Goal: Information Seeking & Learning: Check status

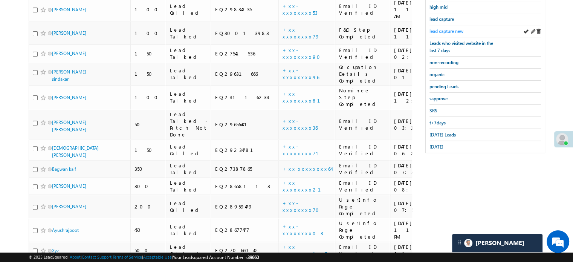
click at [450, 28] on span "lead capture new" at bounding box center [446, 31] width 34 height 6
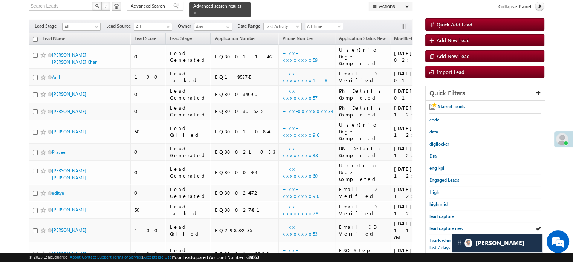
scroll to position [113, 0]
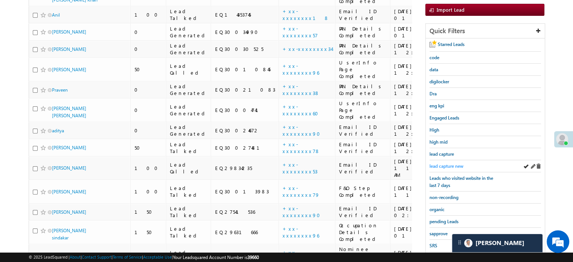
click at [451, 165] on span "lead capture new" at bounding box center [446, 166] width 34 height 6
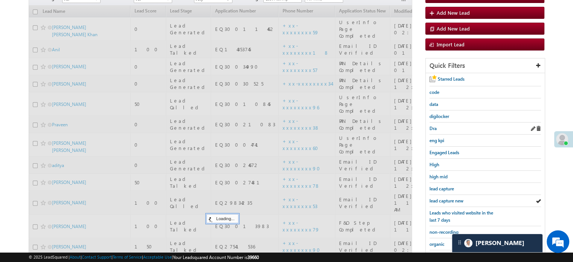
scroll to position [38, 0]
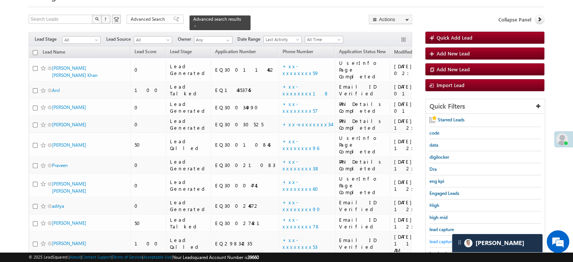
click at [441, 240] on span "lead capture new" at bounding box center [446, 241] width 34 height 6
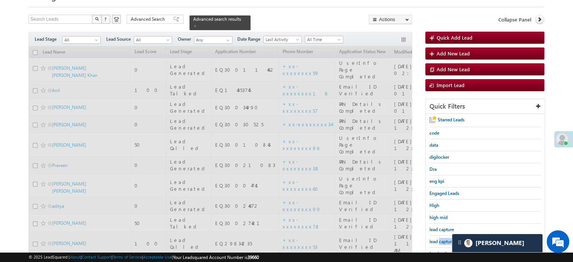
click at [441, 240] on span "lead capture new" at bounding box center [446, 241] width 34 height 6
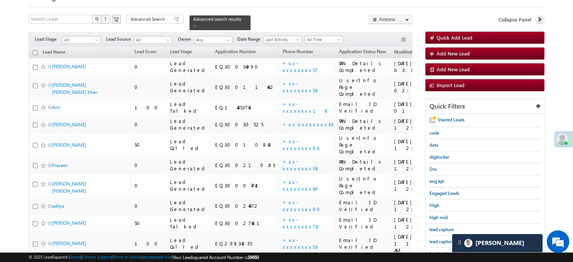
click at [441, 240] on span "lead capture new" at bounding box center [446, 241] width 34 height 6
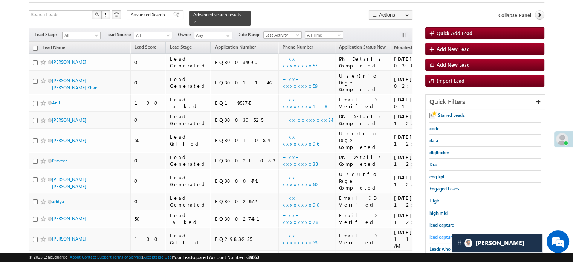
scroll to position [42, 0]
click at [448, 235] on span "lead capture new" at bounding box center [446, 237] width 34 height 6
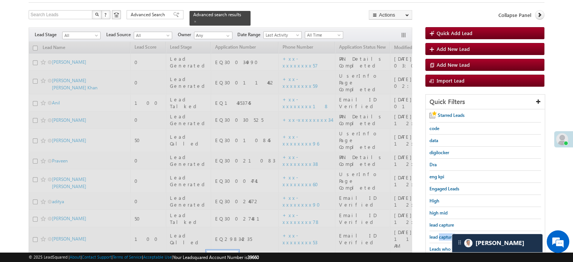
click at [448, 235] on span "lead capture new" at bounding box center [446, 237] width 34 height 6
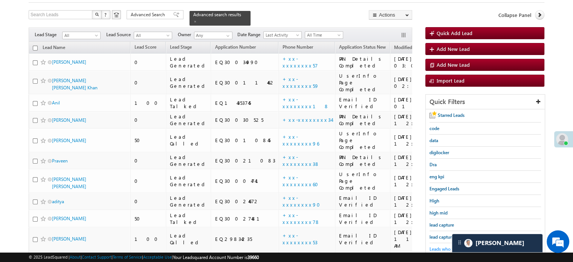
click at [439, 246] on span "Leads who visited website in the last 7 days" at bounding box center [461, 252] width 64 height 13
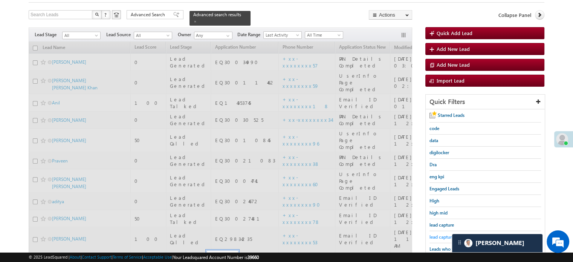
click at [444, 234] on span "lead capture new" at bounding box center [446, 237] width 34 height 6
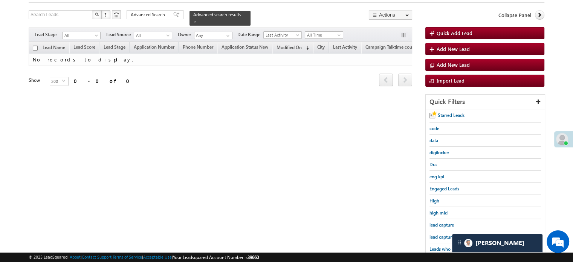
click at [444, 234] on span "lead capture new" at bounding box center [446, 237] width 34 height 6
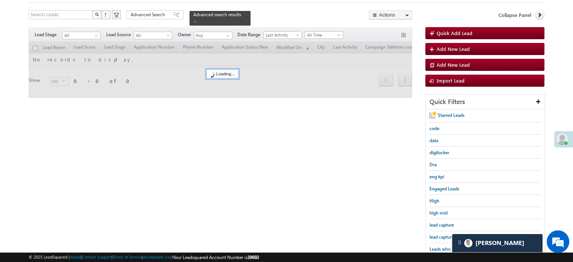
click at [444, 234] on span "lead capture new" at bounding box center [446, 237] width 34 height 6
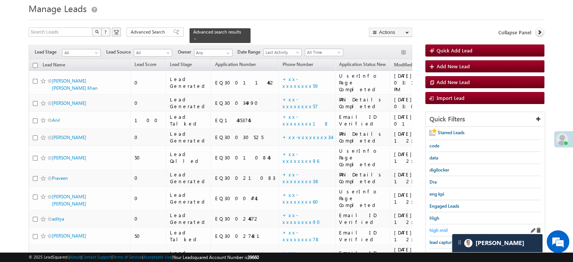
scroll to position [38, 0]
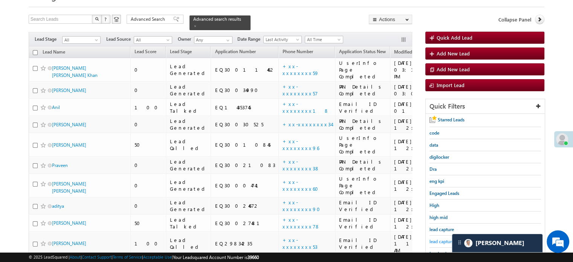
click at [435, 240] on span "lead capture new" at bounding box center [446, 241] width 34 height 6
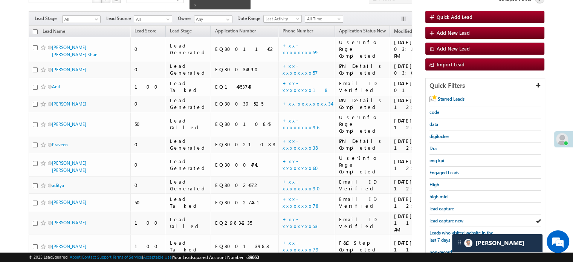
scroll to position [75, 0]
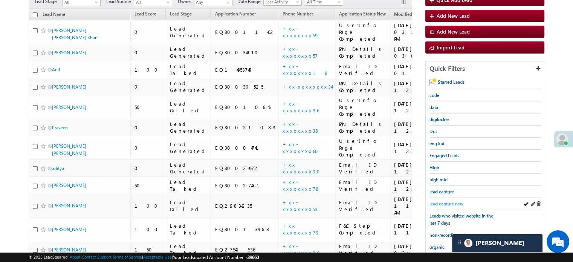
click at [437, 202] on span "lead capture new" at bounding box center [446, 204] width 34 height 6
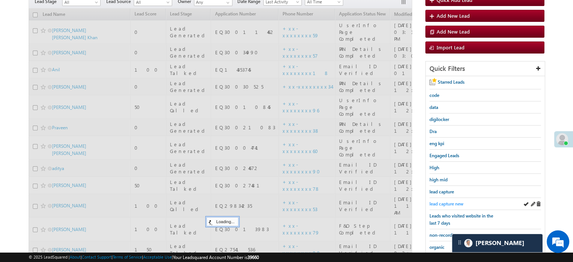
click at [443, 201] on span "lead capture new" at bounding box center [446, 204] width 34 height 6
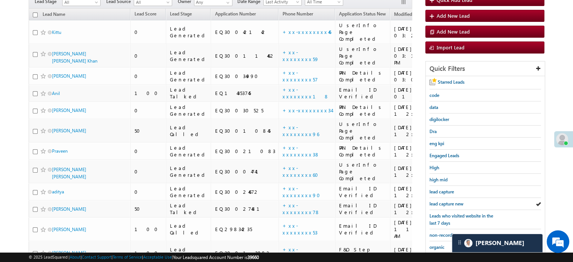
click at [443, 201] on span "lead capture new" at bounding box center [446, 204] width 34 height 6
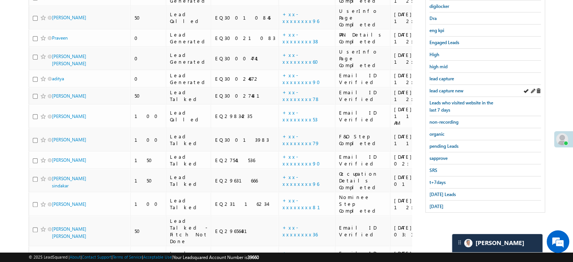
click at [441, 92] on div "lead capture new" at bounding box center [485, 91] width 112 height 12
click at [444, 88] on span "lead capture new" at bounding box center [446, 91] width 34 height 6
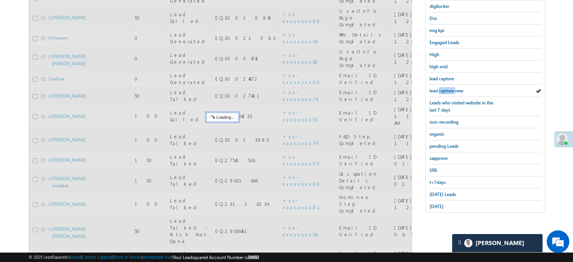
click at [444, 88] on span "lead capture new" at bounding box center [446, 91] width 34 height 6
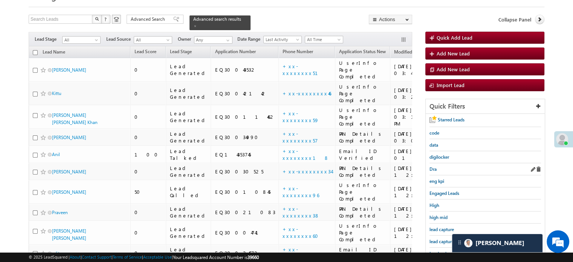
scroll to position [151, 0]
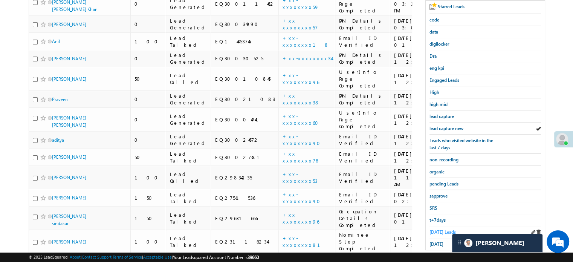
click at [441, 229] on span "Today's Leads" at bounding box center [442, 232] width 26 height 6
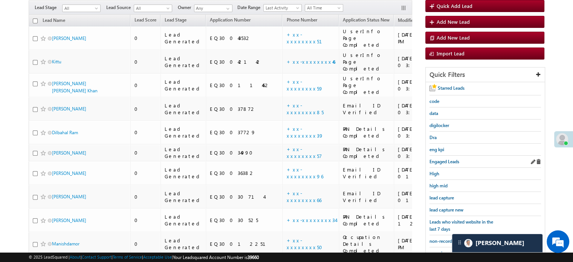
scroll to position [67, 0]
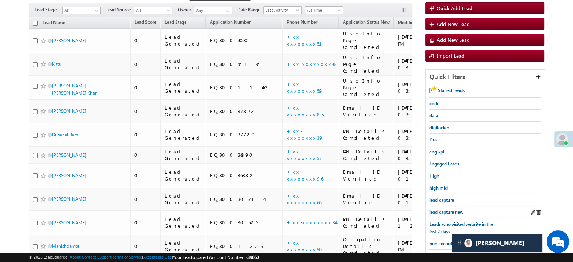
click at [442, 206] on div "lead capture new" at bounding box center [485, 212] width 112 height 12
click at [441, 209] on span "lead capture new" at bounding box center [446, 212] width 34 height 6
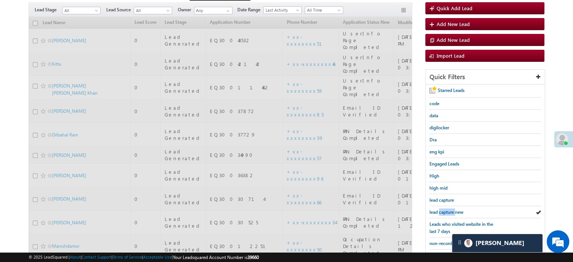
click at [441, 209] on span "lead capture new" at bounding box center [446, 212] width 34 height 6
click at [443, 209] on span "lead capture new" at bounding box center [446, 212] width 34 height 6
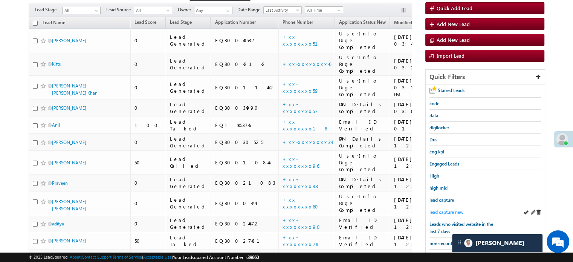
click at [453, 209] on span "lead capture new" at bounding box center [446, 212] width 34 height 6
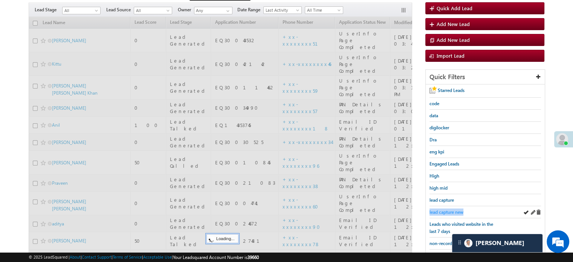
click at [453, 209] on span "lead capture new" at bounding box center [446, 212] width 34 height 6
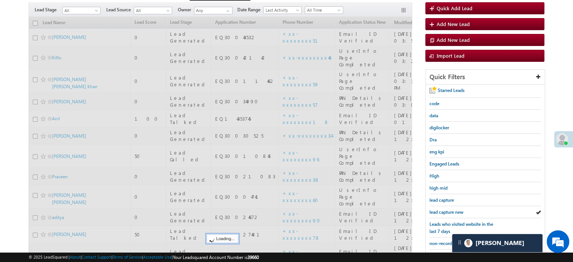
click at [453, 209] on span "lead capture new" at bounding box center [446, 212] width 34 height 6
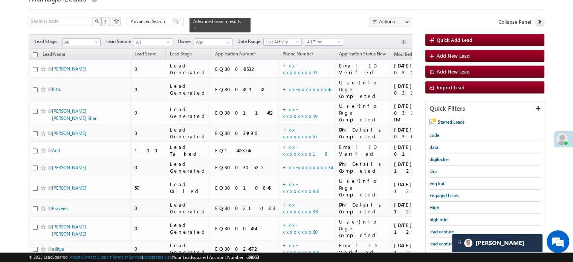
scroll to position [75, 0]
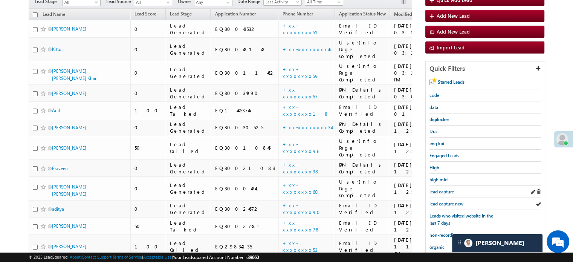
click at [442, 195] on div "lead capture" at bounding box center [485, 192] width 112 height 12
click at [443, 194] on div "lead capture" at bounding box center [485, 192] width 112 height 12
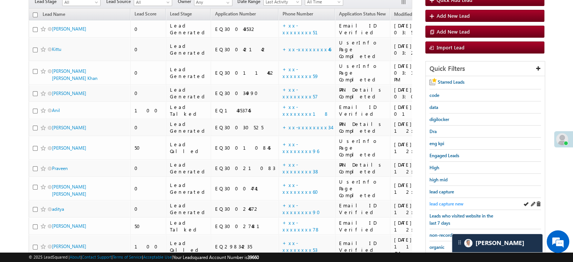
click at [446, 203] on span "lead capture new" at bounding box center [446, 204] width 34 height 6
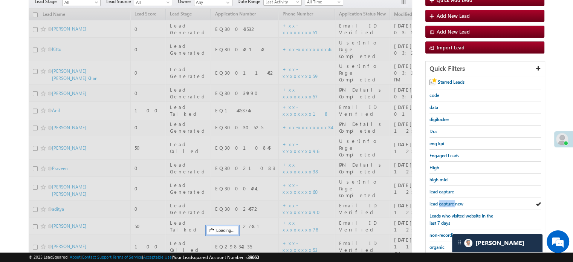
click at [446, 203] on span "lead capture new" at bounding box center [446, 204] width 34 height 6
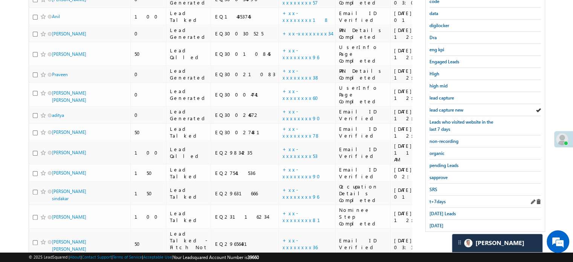
scroll to position [188, 0]
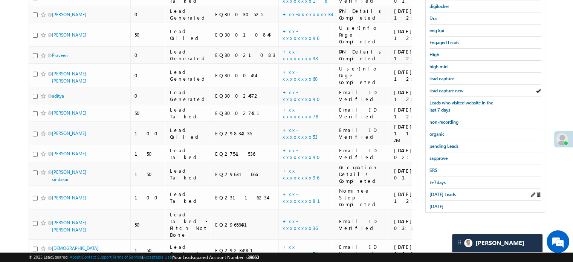
click at [440, 188] on div "Today's Leads" at bounding box center [485, 194] width 112 height 12
click at [440, 191] on span "Today's Leads" at bounding box center [442, 194] width 26 height 6
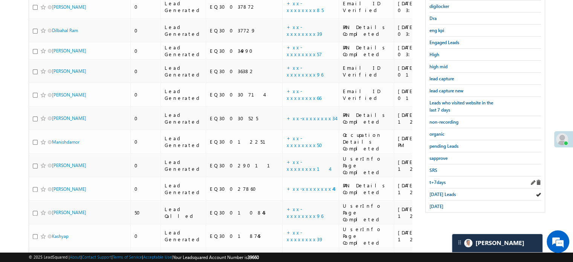
scroll to position [75, 0]
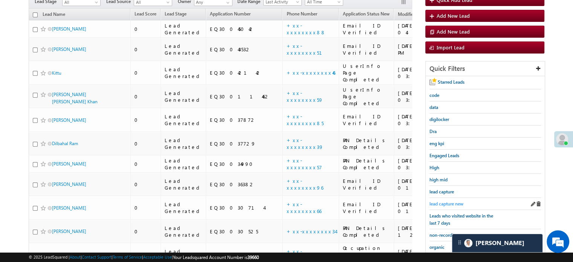
click at [438, 203] on span "lead capture new" at bounding box center [446, 204] width 34 height 6
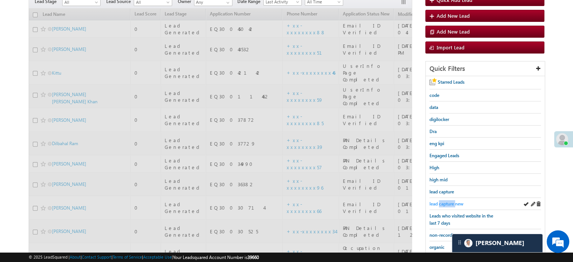
click at [438, 204] on span "lead capture new" at bounding box center [446, 204] width 34 height 6
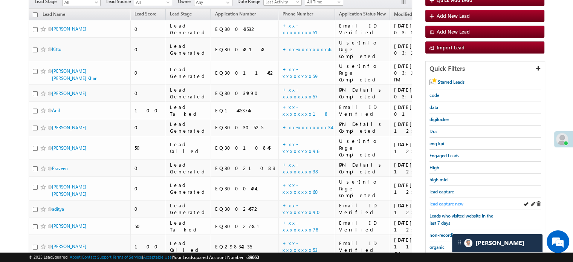
click at [441, 201] on span "lead capture new" at bounding box center [446, 204] width 34 height 6
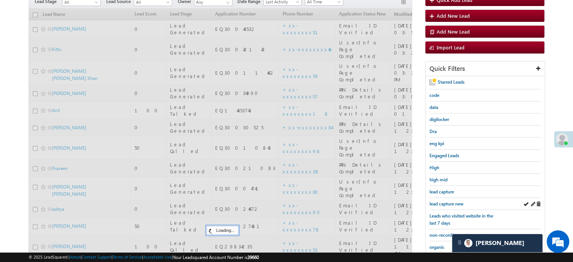
click at [442, 198] on div "lead capture new" at bounding box center [485, 204] width 112 height 12
click at [443, 198] on div "lead capture new" at bounding box center [485, 204] width 112 height 12
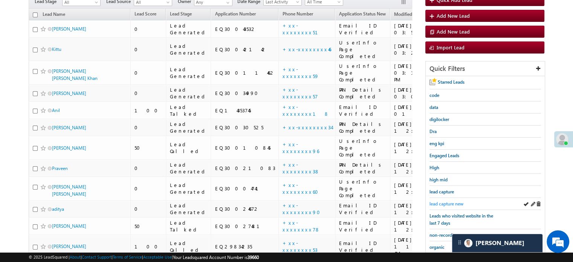
click at [446, 203] on span "lead capture new" at bounding box center [446, 204] width 34 height 6
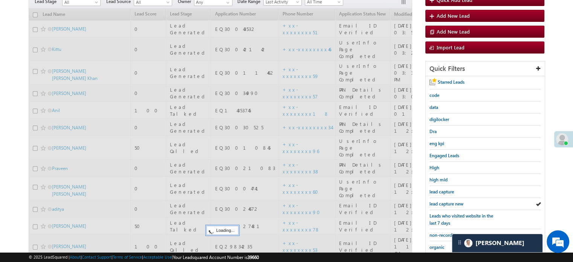
click at [446, 203] on span "lead capture new" at bounding box center [446, 204] width 34 height 6
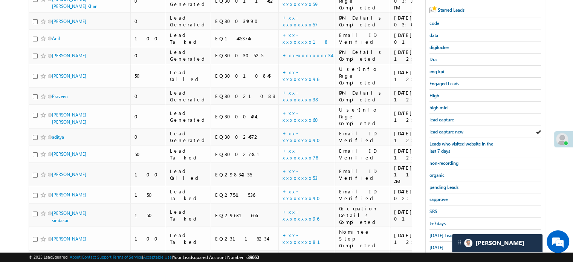
scroll to position [151, 0]
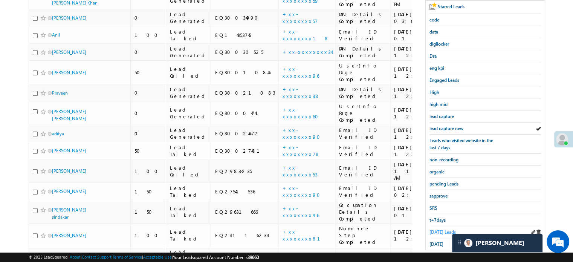
click at [438, 229] on span "Today's Leads" at bounding box center [442, 232] width 26 height 6
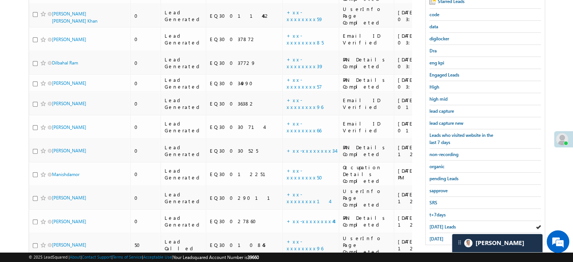
scroll to position [102, 0]
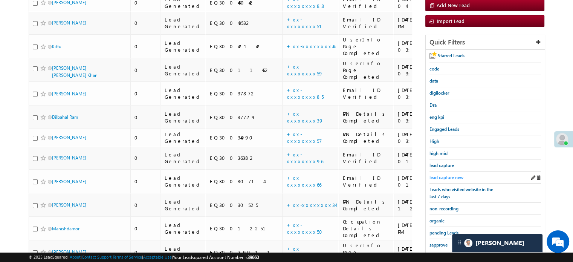
click at [441, 175] on span "lead capture new" at bounding box center [446, 177] width 34 height 6
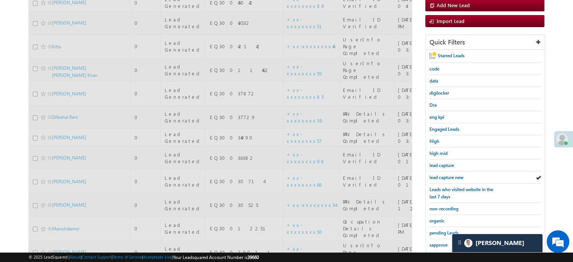
click at [441, 175] on span "lead capture new" at bounding box center [446, 177] width 34 height 6
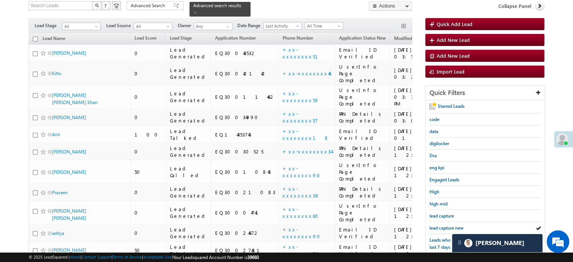
scroll to position [64, 0]
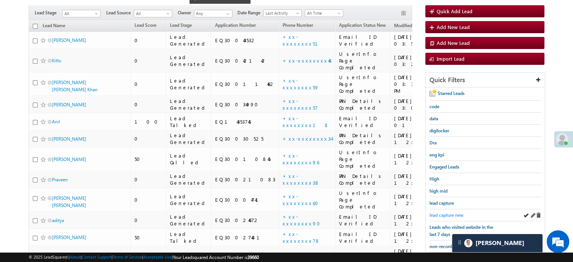
click at [438, 212] on span "lead capture new" at bounding box center [446, 215] width 34 height 6
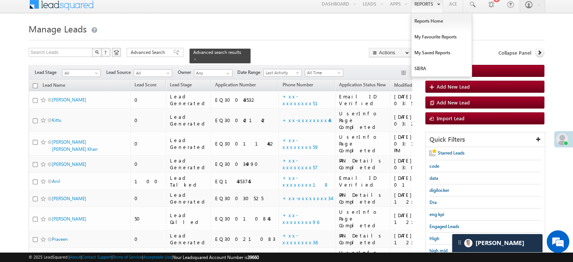
scroll to position [0, 0]
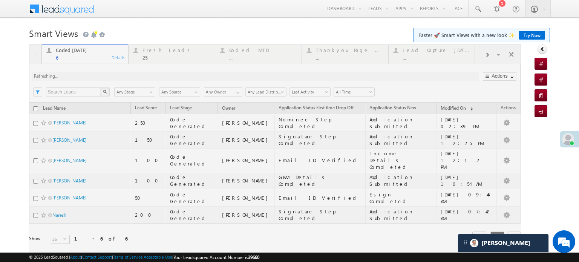
click at [130, 74] on div at bounding box center [275, 154] width 492 height 221
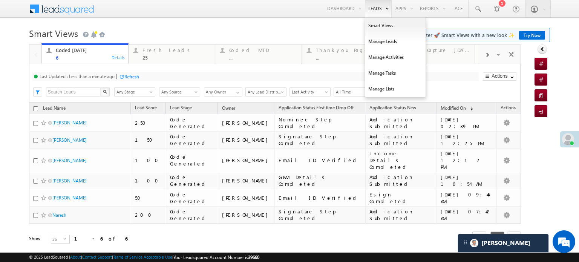
scroll to position [3531, 0]
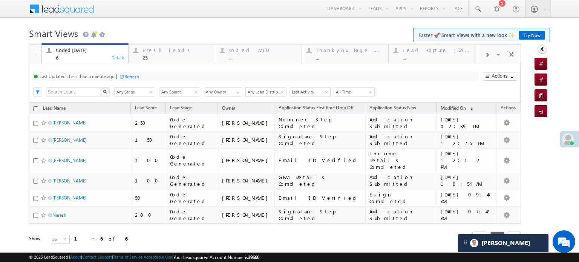
click at [136, 76] on div "Refresh" at bounding box center [131, 77] width 15 height 6
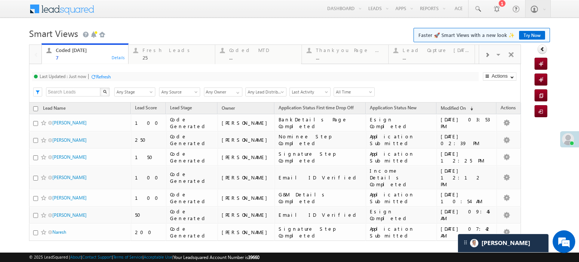
click at [103, 76] on div "Refresh" at bounding box center [103, 77] width 15 height 6
click at [150, 50] on div "Fresh Leads" at bounding box center [176, 50] width 68 height 6
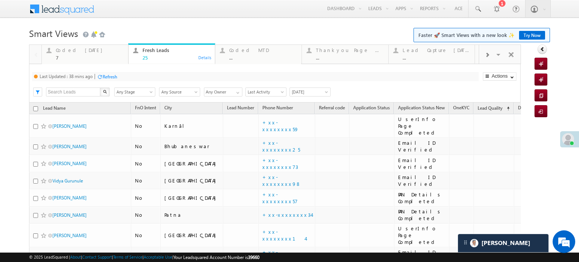
drag, startPoint x: 121, startPoint y: 72, endPoint x: 115, endPoint y: 74, distance: 6.4
click at [118, 72] on div "Last Updated : 38 mins ago Refresh Refreshing..." at bounding box center [255, 76] width 446 height 9
click at [115, 74] on div "Refresh" at bounding box center [109, 77] width 15 height 6
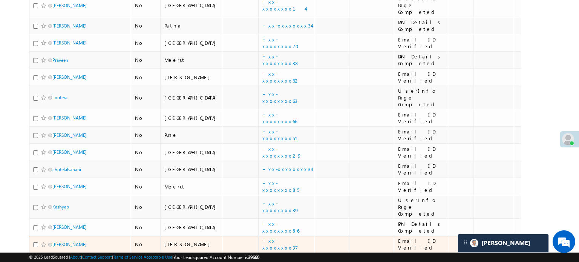
scroll to position [343, 0]
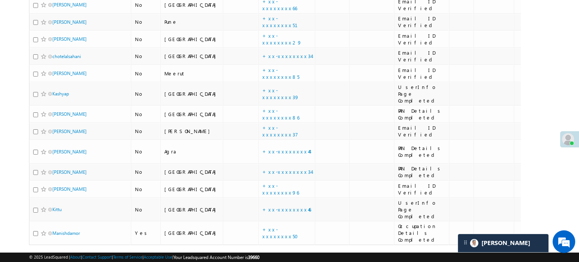
click at [491, 253] on link "2" at bounding box center [497, 259] width 14 height 13
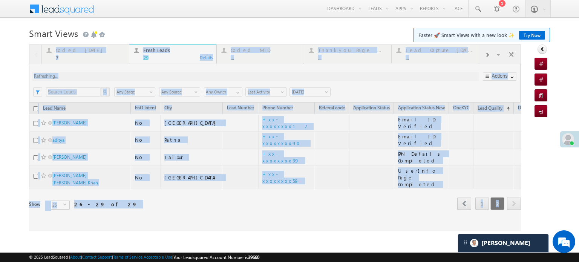
scroll to position [0, 0]
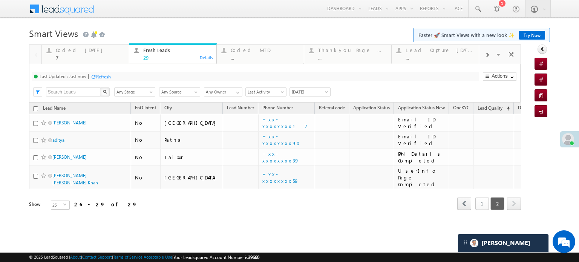
click at [479, 198] on link "1" at bounding box center [482, 203] width 14 height 13
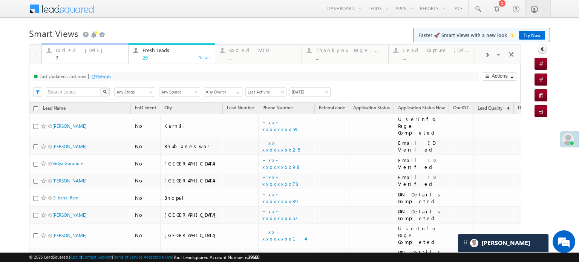
click at [89, 60] on div "7" at bounding box center [90, 58] width 68 height 6
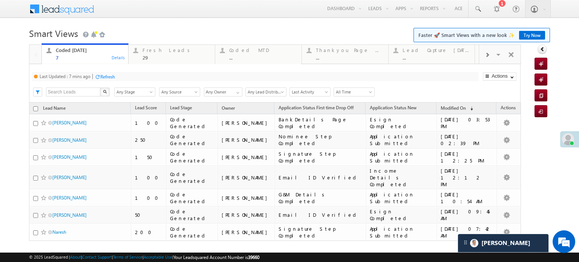
click at [115, 79] on div "Refresh" at bounding box center [107, 77] width 15 height 6
click at [128, 76] on div "Refresh" at bounding box center [131, 77] width 15 height 6
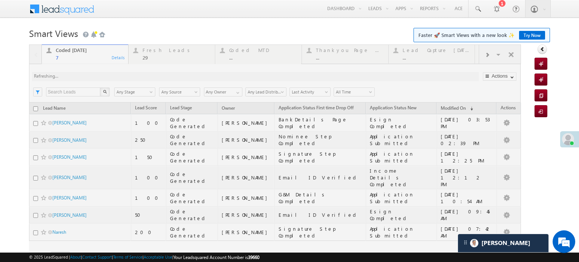
click at [128, 76] on div at bounding box center [275, 163] width 492 height 238
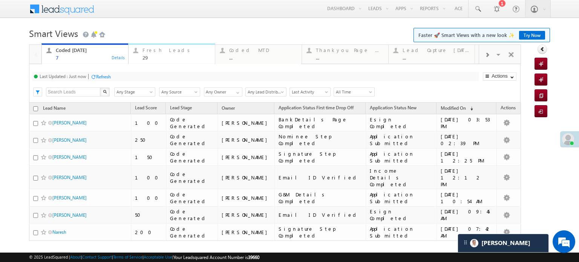
click at [152, 47] on div "Fresh Leads" at bounding box center [176, 50] width 68 height 6
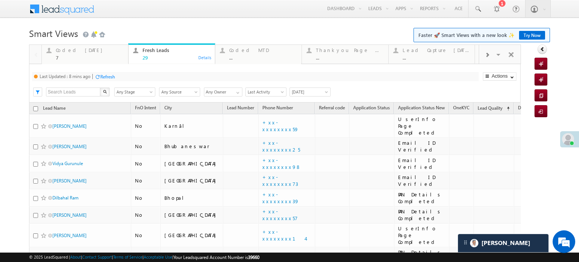
click at [110, 78] on div "Refresh" at bounding box center [107, 77] width 15 height 6
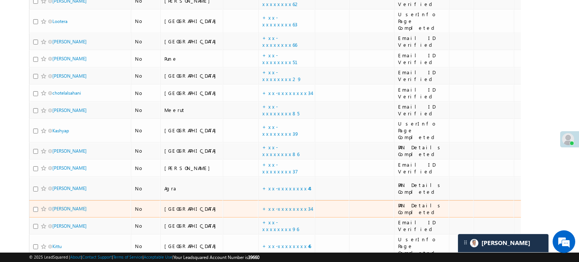
scroll to position [343, 0]
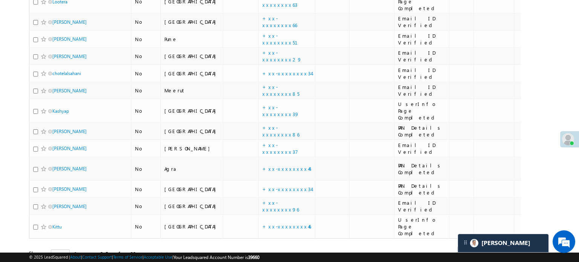
click at [498, 246] on link "2" at bounding box center [497, 252] width 14 height 13
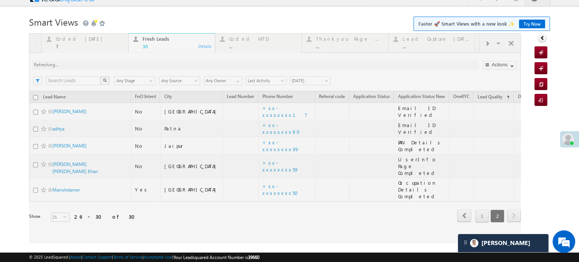
scroll to position [6, 0]
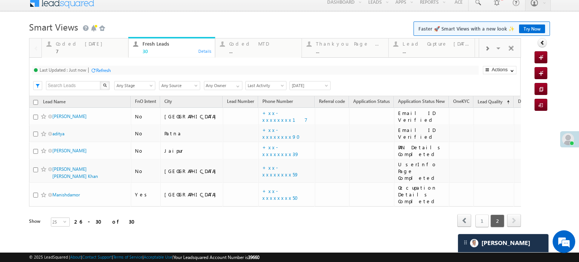
click at [480, 214] on link "1" at bounding box center [482, 220] width 14 height 13
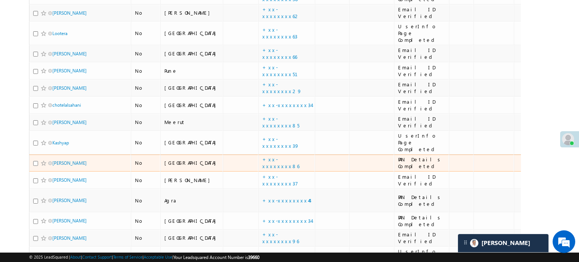
scroll to position [343, 0]
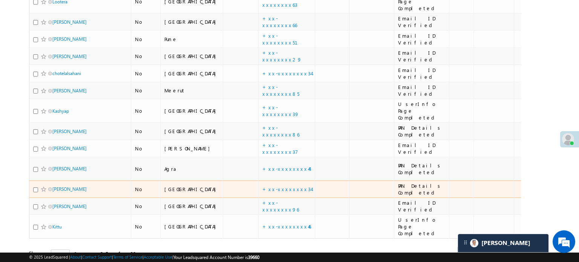
click at [264, 180] on td "+xx-xxxxxxxx34" at bounding box center [286, 188] width 57 height 17
click at [264, 186] on link "+xx-xxxxxxxx34" at bounding box center [286, 189] width 49 height 6
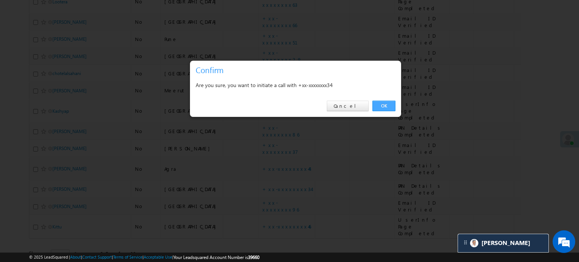
click at [385, 108] on link "OK" at bounding box center [383, 106] width 23 height 11
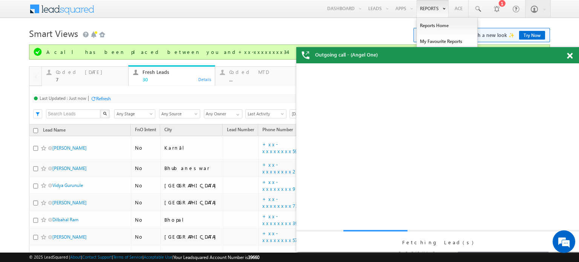
scroll to position [0, 0]
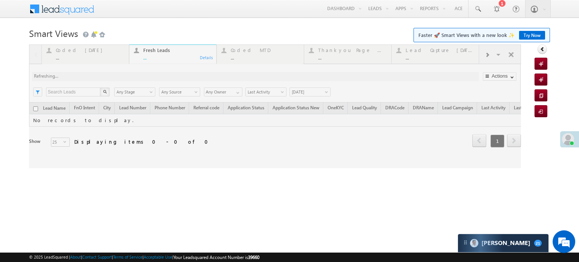
click at [356, 188] on div "Smart Views Getting Started Faster 🚀 Smart Views with a new look ✨ Try Now Quic…" at bounding box center [289, 119] width 521 height 188
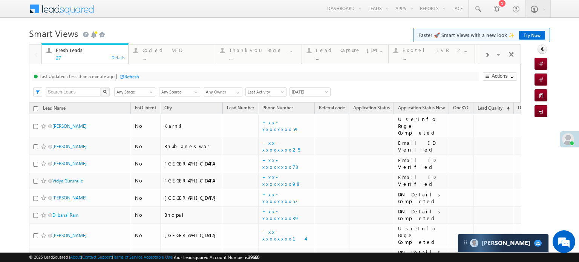
click at [483, 59] on div at bounding box center [487, 54] width 16 height 17
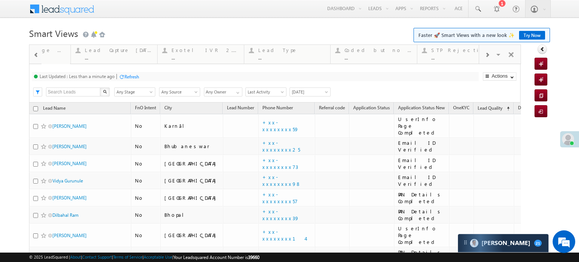
click at [483, 59] on div at bounding box center [487, 54] width 16 height 17
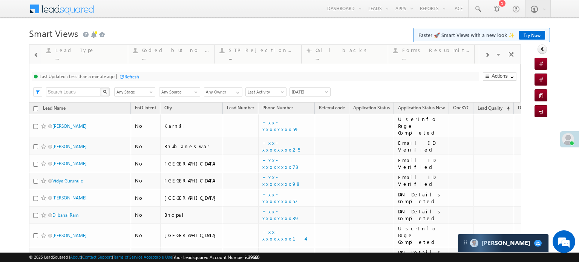
click at [483, 59] on div at bounding box center [487, 54] width 16 height 17
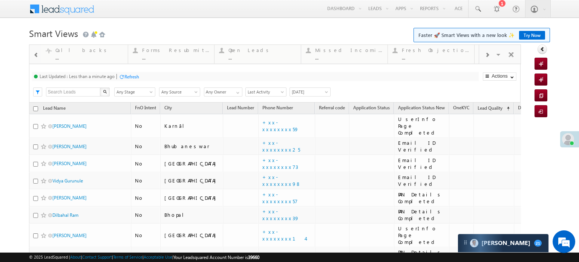
click at [483, 59] on div at bounding box center [487, 54] width 16 height 17
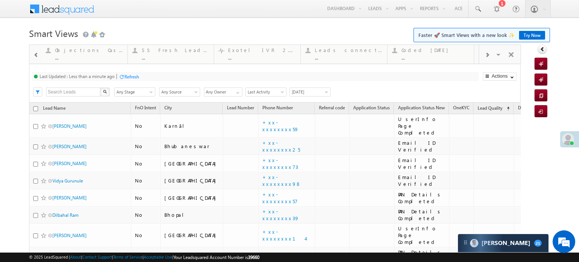
click at [483, 59] on div at bounding box center [487, 54] width 16 height 17
drag, startPoint x: 358, startPoint y: 51, endPoint x: 136, endPoint y: 70, distance: 223.0
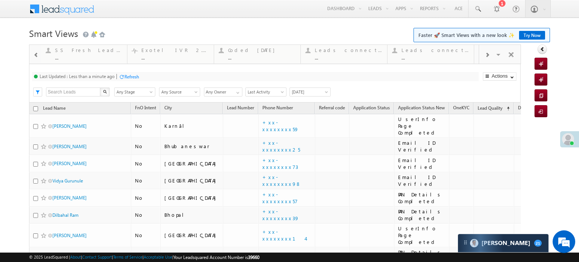
drag, startPoint x: 227, startPoint y: 58, endPoint x: 0, endPoint y: 68, distance: 227.4
click at [32, 56] on div at bounding box center [36, 54] width 11 height 17
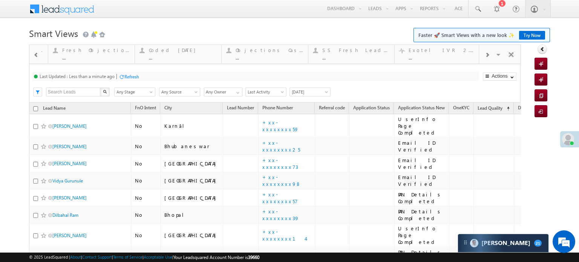
click at [32, 56] on div at bounding box center [36, 54] width 11 height 17
click at [335, 48] on div "Coded Today" at bounding box center [349, 50] width 68 height 6
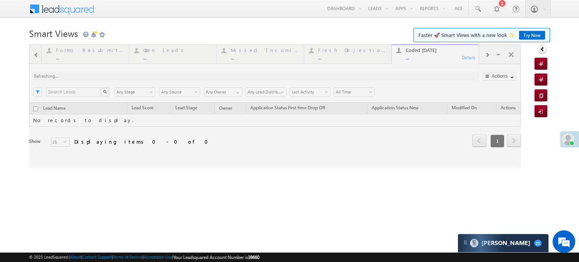
drag, startPoint x: 419, startPoint y: 61, endPoint x: 351, endPoint y: 63, distance: 67.8
click at [351, 63] on div at bounding box center [275, 106] width 492 height 124
click at [310, 26] on h1 "Smart Views Getting Started Faster 🚀 Smart Views with a new look ✨ Try Now" at bounding box center [289, 32] width 521 height 15
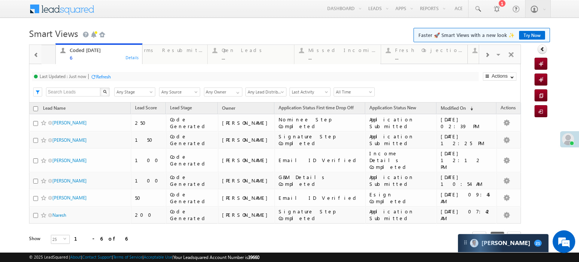
drag, startPoint x: 402, startPoint y: 57, endPoint x: 71, endPoint y: 73, distance: 331.2
click at [26, 58] on body "Menu Priya Rathore priya .rath ore@a ngelb rokin g.com" at bounding box center [289, 132] width 579 height 265
click at [39, 60] on div at bounding box center [36, 54] width 11 height 17
click at [37, 60] on div at bounding box center [36, 54] width 11 height 17
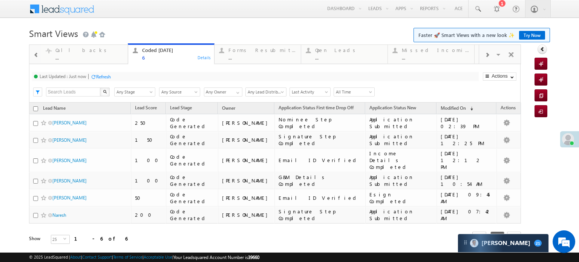
click at [37, 60] on div at bounding box center [36, 54] width 11 height 17
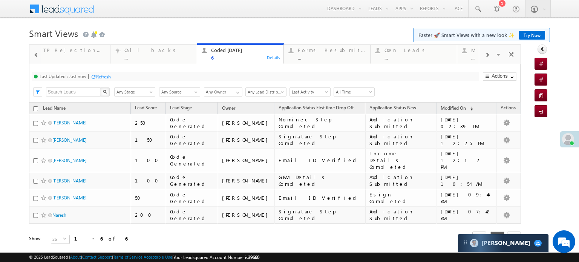
click at [37, 60] on div at bounding box center [36, 54] width 11 height 17
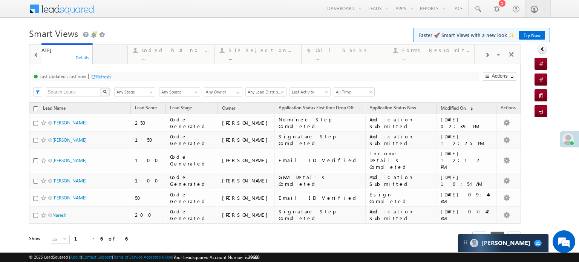
drag, startPoint x: 354, startPoint y: 61, endPoint x: 54, endPoint y: 71, distance: 300.0
click at [36, 57] on span at bounding box center [36, 55] width 5 height 6
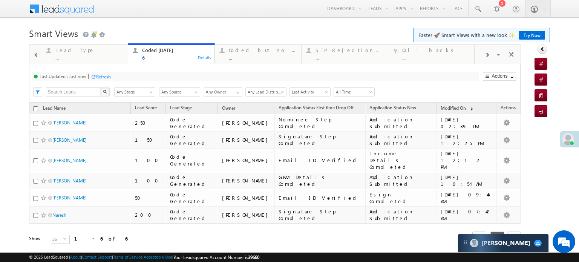
click at [36, 57] on span at bounding box center [36, 55] width 5 height 6
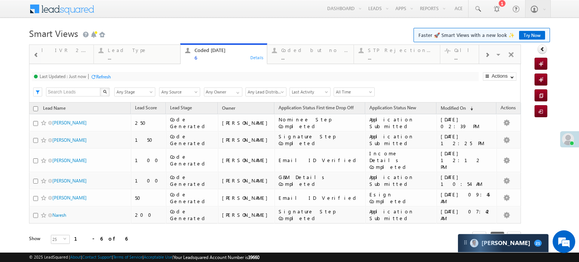
click at [36, 57] on span at bounding box center [36, 55] width 5 height 6
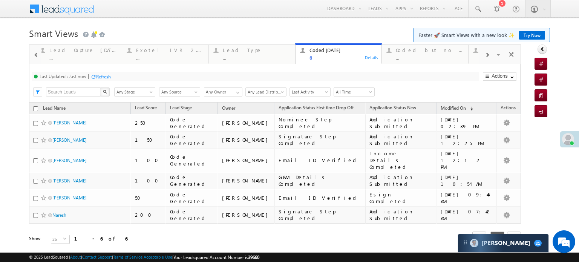
click at [36, 57] on span at bounding box center [36, 55] width 5 height 6
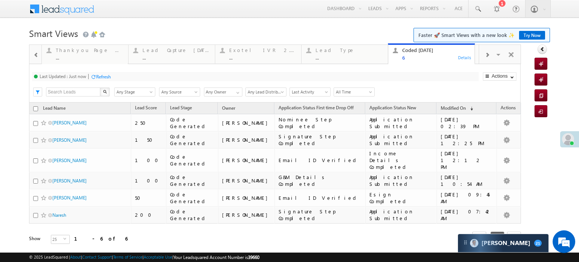
click at [36, 57] on span at bounding box center [36, 55] width 5 height 6
click at [484, 53] on span at bounding box center [486, 55] width 5 height 6
click at [451, 56] on div "6" at bounding box center [436, 58] width 68 height 6
drag, startPoint x: 356, startPoint y: 73, endPoint x: 0, endPoint y: 57, distance: 356.7
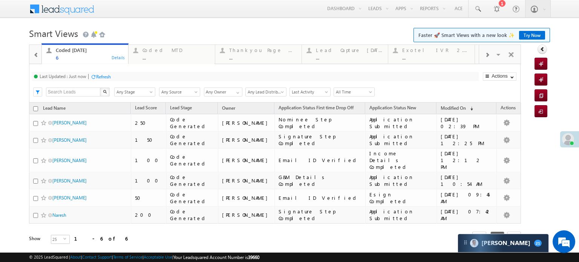
click at [34, 55] on span at bounding box center [36, 55] width 5 height 6
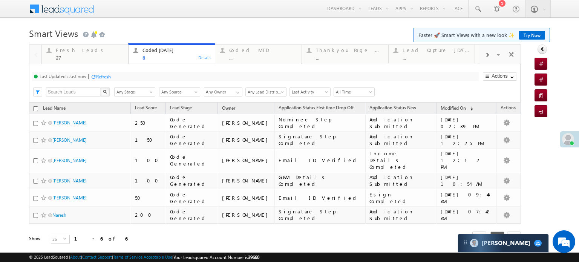
click at [34, 55] on div at bounding box center [35, 54] width 12 height 18
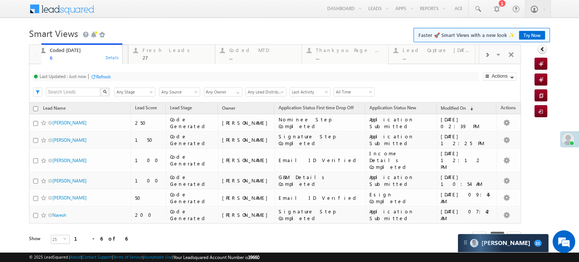
drag, startPoint x: 163, startPoint y: 53, endPoint x: 70, endPoint y: 54, distance: 92.7
click at [152, 51] on div "Fresh Leads" at bounding box center [176, 50] width 68 height 6
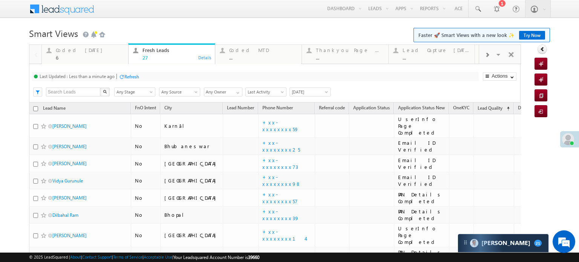
click at [134, 73] on div "Refresh" at bounding box center [129, 76] width 20 height 7
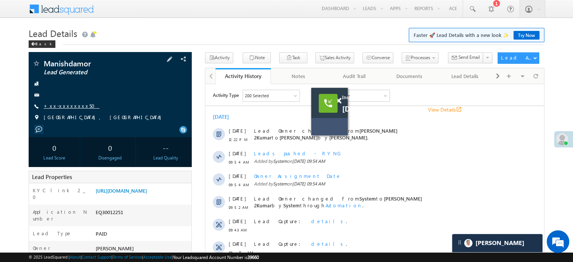
click at [71, 108] on link "+xx-xxxxxxxx50" at bounding box center [72, 105] width 56 height 6
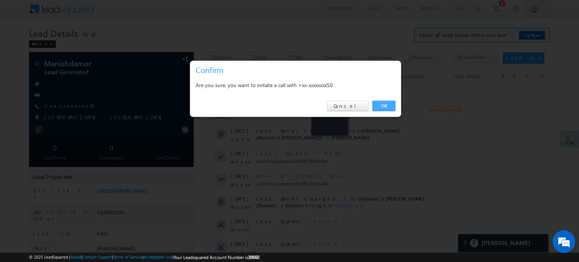
click at [379, 106] on link "OK" at bounding box center [383, 106] width 23 height 11
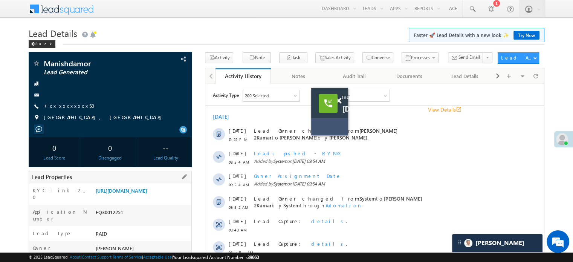
click at [137, 183] on div "Lead Properties" at bounding box center [110, 177] width 163 height 12
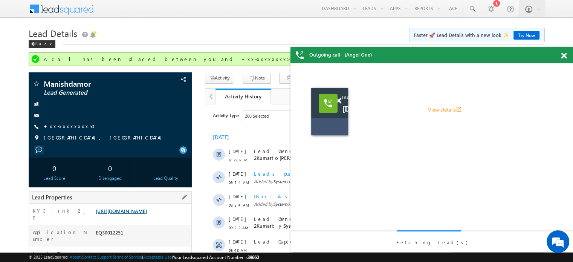
click at [139, 214] on link "[URL][DOMAIN_NAME]" at bounding box center [121, 211] width 51 height 6
